Goal: Information Seeking & Learning: Learn about a topic

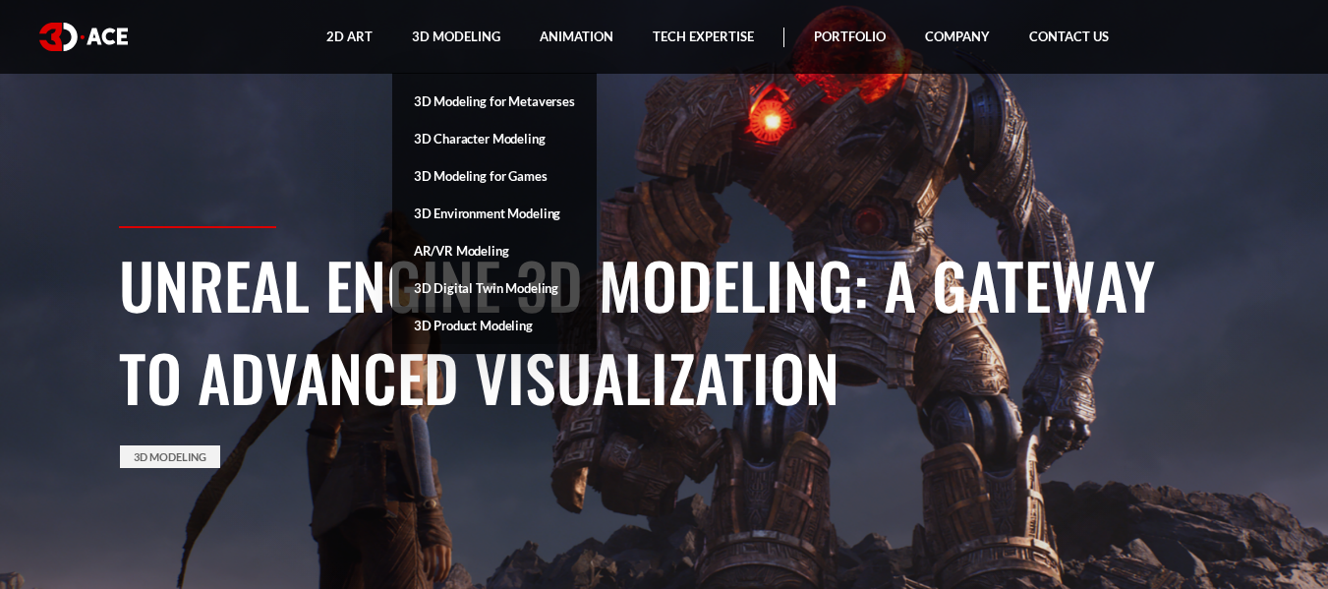
click at [484, 320] on link "3D Product Modeling" at bounding box center [494, 325] width 204 height 37
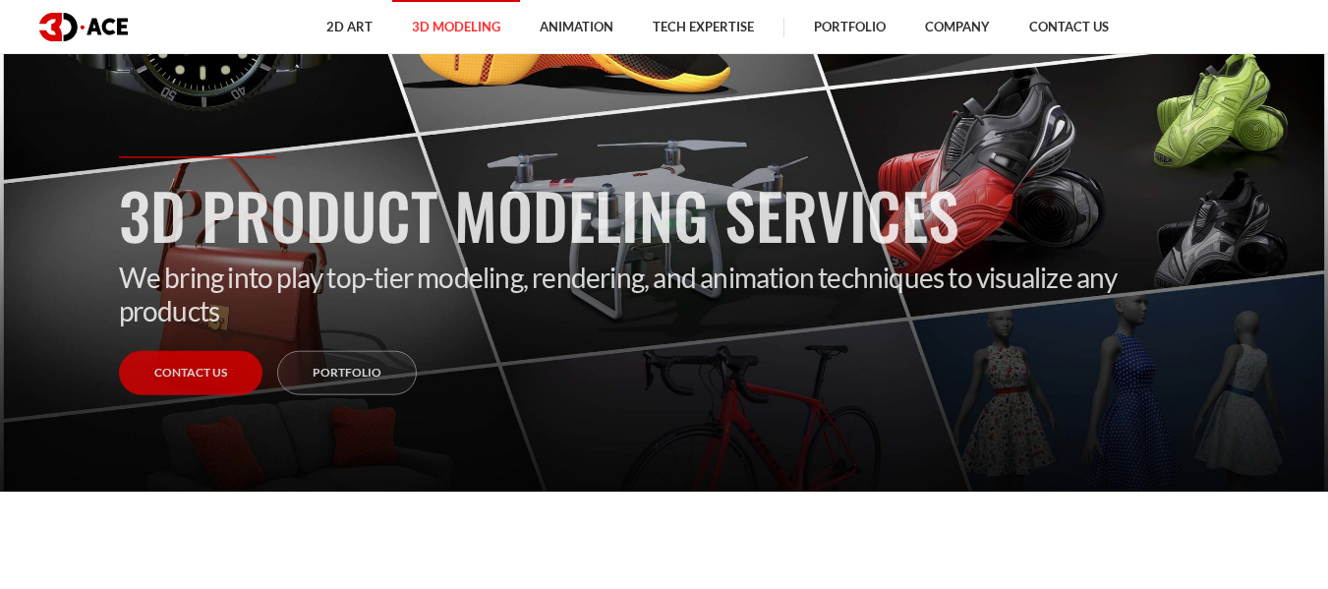
scroll to position [98, 0]
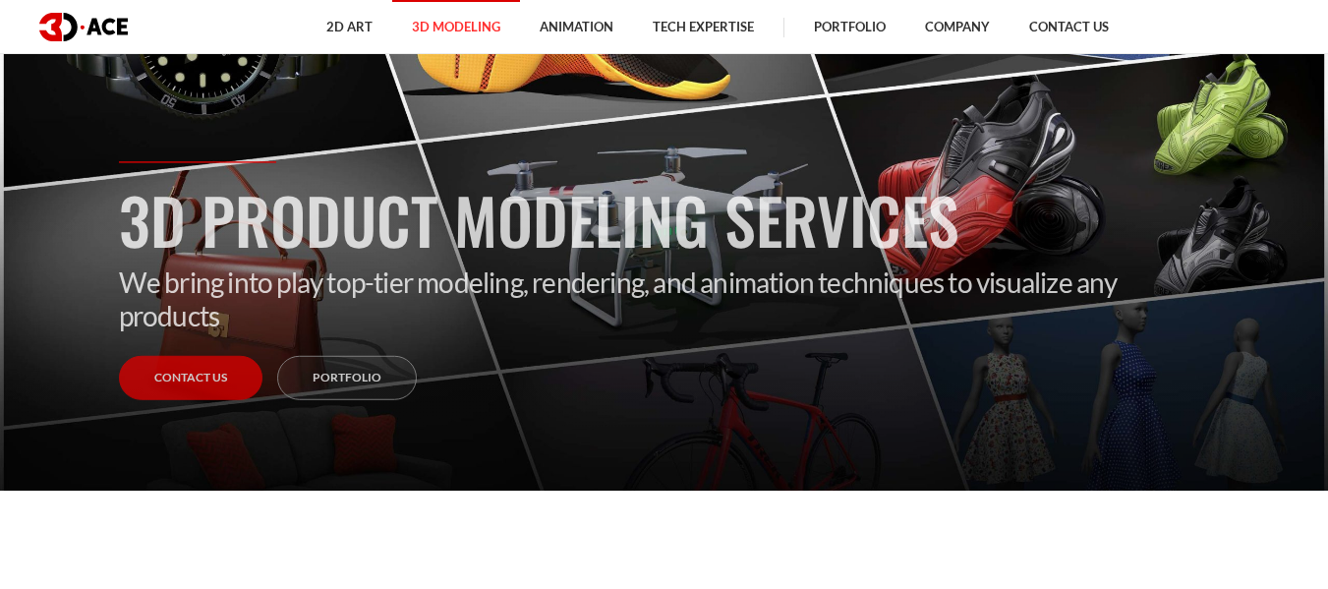
click at [1056, 407] on div "3D Product Modeling Services We bring into play top-tier modeling, rendering, a…" at bounding box center [664, 339] width 1120 height 357
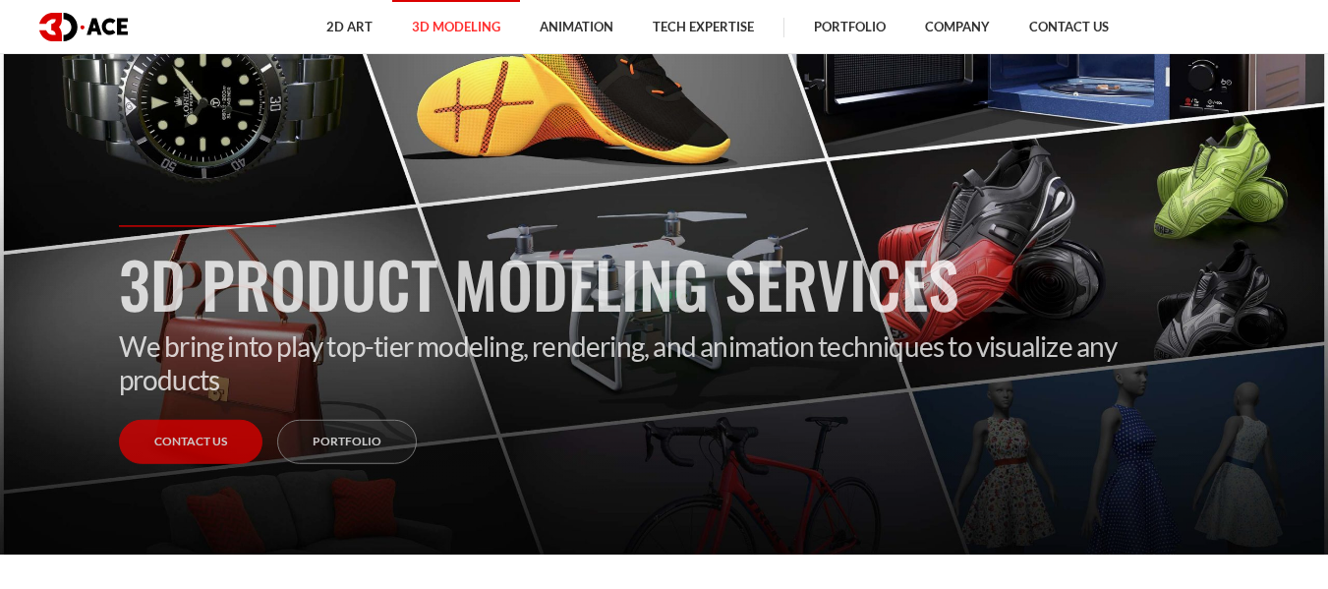
scroll to position [0, 0]
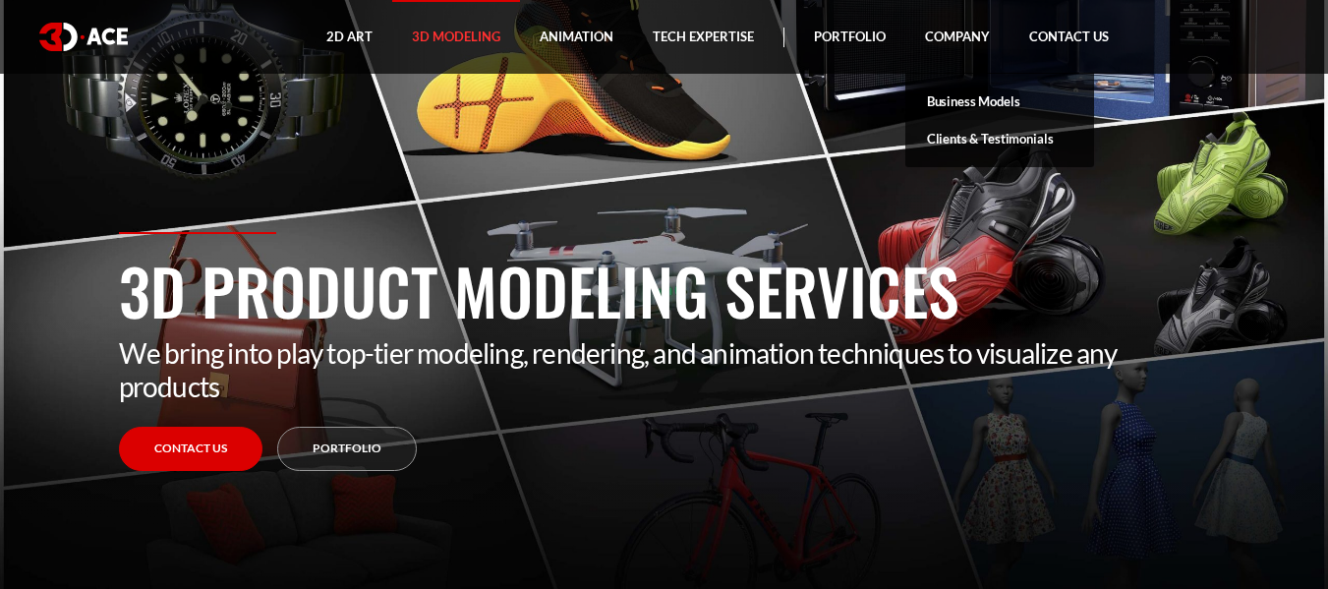
click at [952, 98] on link "Business Models" at bounding box center [999, 101] width 189 height 37
